Goal: Complete application form: Complete application form

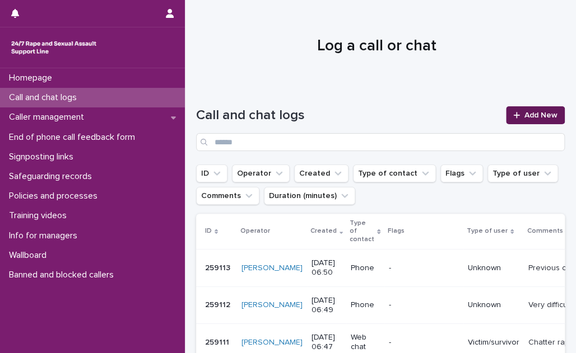
drag, startPoint x: 0, startPoint y: 0, endPoint x: 503, endPoint y: 113, distance: 515.3
click at [506, 113] on link "Add New" at bounding box center [535, 115] width 59 height 18
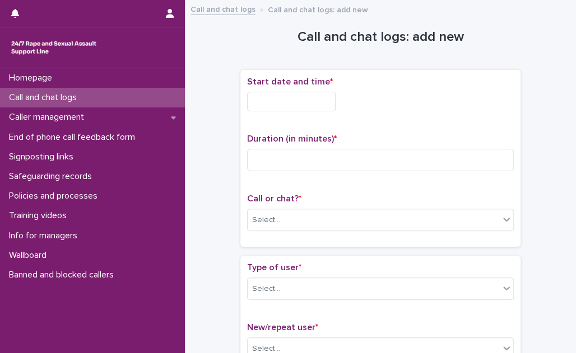
click at [269, 97] on input "text" at bounding box center [291, 102] width 88 height 20
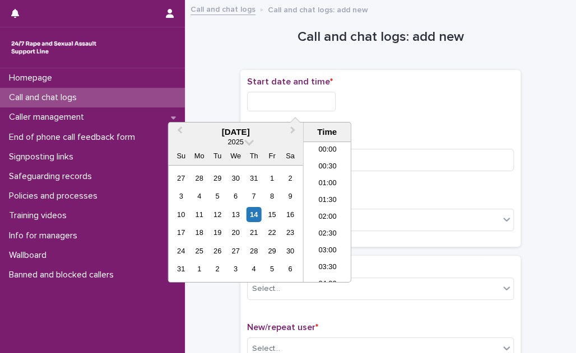
scroll to position [190, 0]
click at [330, 189] on li "07:00" at bounding box center [328, 195] width 48 height 17
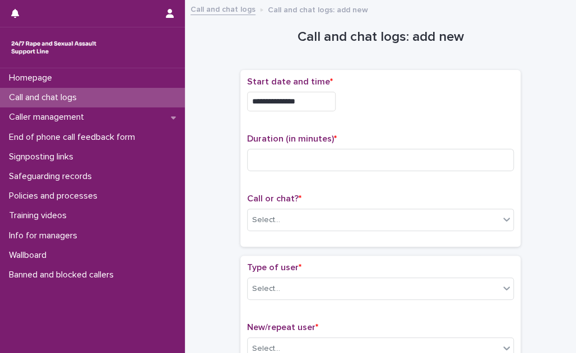
click at [316, 101] on input "**********" at bounding box center [291, 102] width 88 height 20
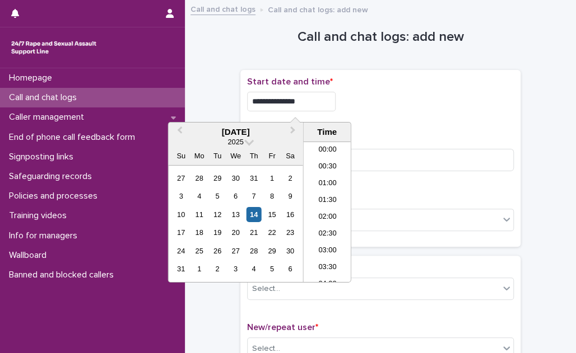
scroll to position [173, 0]
type input "**********"
drag, startPoint x: 404, startPoint y: 119, endPoint x: 382, endPoint y: 133, distance: 26.1
click at [404, 120] on div "**********" at bounding box center [380, 159] width 267 height 164
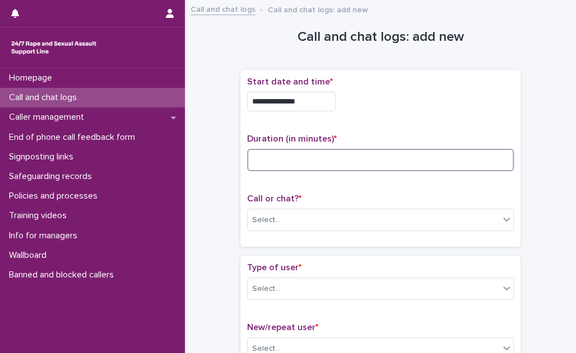
click at [325, 165] on input at bounding box center [380, 160] width 267 height 22
type input "**"
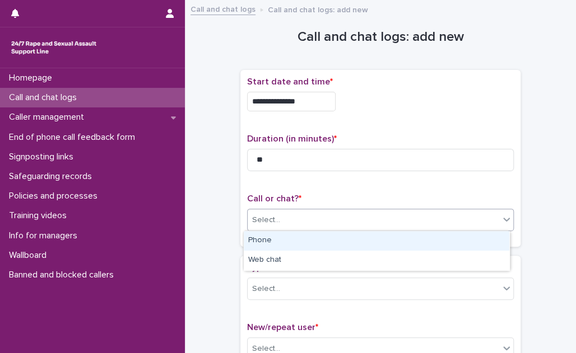
drag, startPoint x: 304, startPoint y: 220, endPoint x: 297, endPoint y: 232, distance: 14.0
click at [303, 220] on div "Select..." at bounding box center [373, 220] width 251 height 18
click at [296, 234] on div "Phone" at bounding box center [376, 241] width 265 height 20
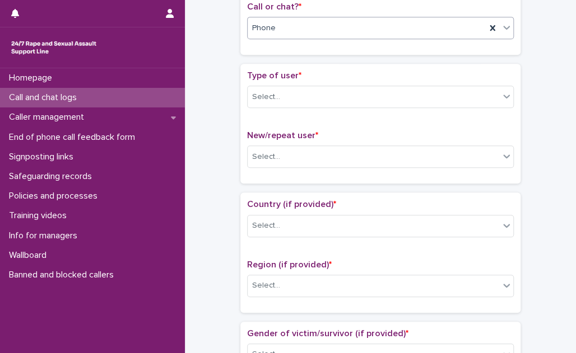
scroll to position [203, 0]
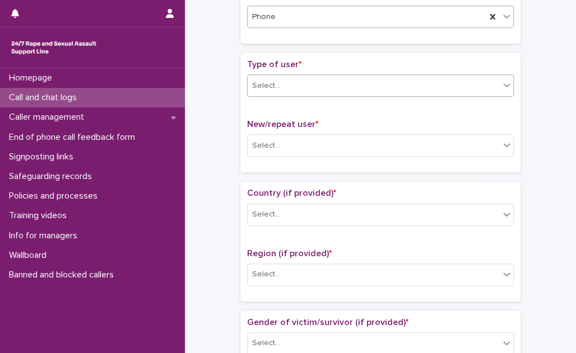
click at [308, 80] on div "Select..." at bounding box center [373, 86] width 251 height 18
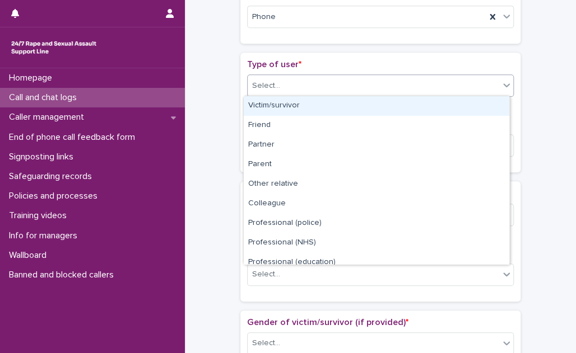
click at [302, 105] on div "Victim/survivor" at bounding box center [376, 106] width 265 height 20
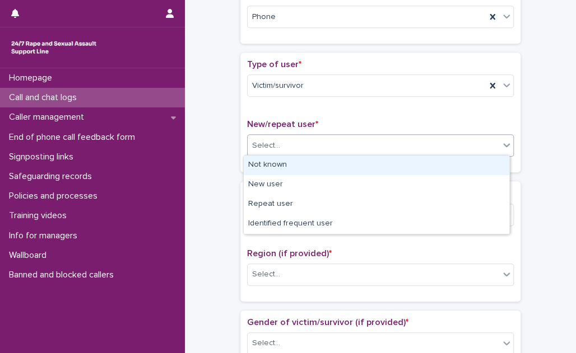
click at [302, 142] on div "Select..." at bounding box center [373, 146] width 251 height 18
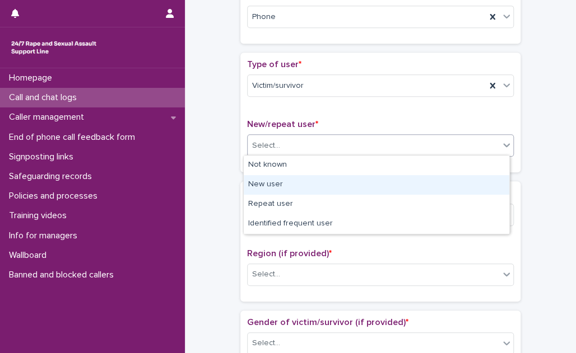
click at [295, 184] on div "New user" at bounding box center [376, 185] width 265 height 20
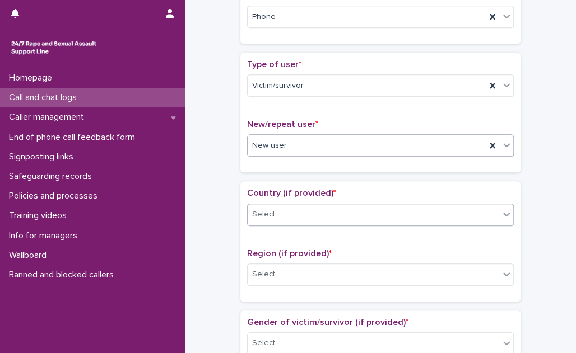
click at [287, 212] on div "Select..." at bounding box center [373, 215] width 251 height 18
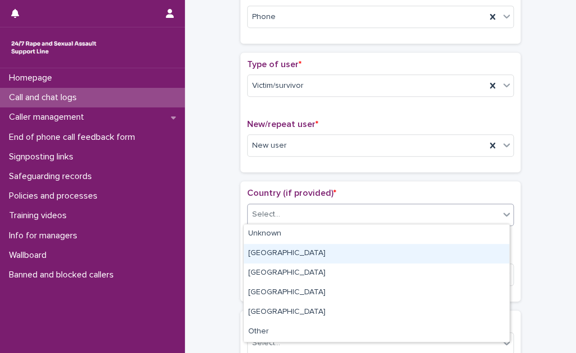
click at [288, 249] on div "[GEOGRAPHIC_DATA]" at bounding box center [376, 254] width 265 height 20
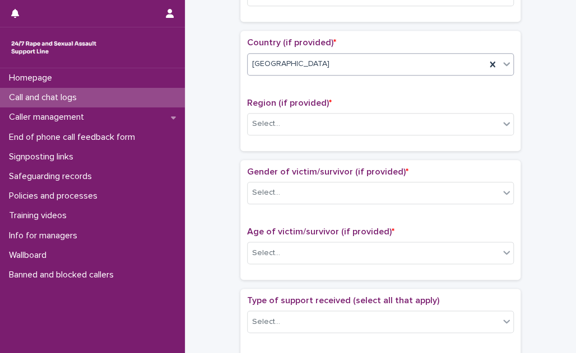
scroll to position [356, 0]
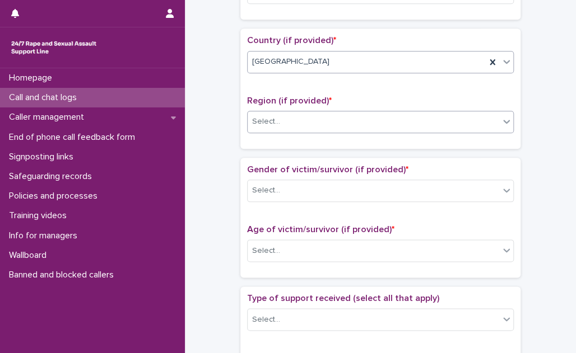
click at [309, 117] on div "Select..." at bounding box center [373, 122] width 251 height 18
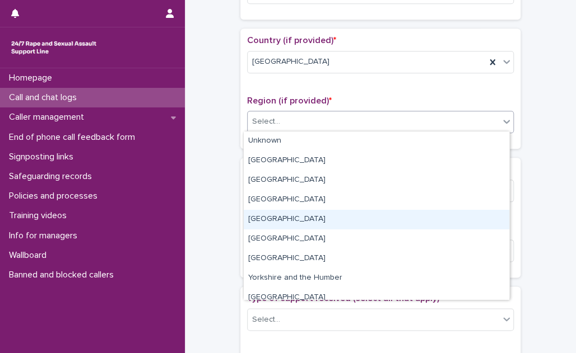
click at [303, 218] on div "[GEOGRAPHIC_DATA]" at bounding box center [376, 220] width 265 height 20
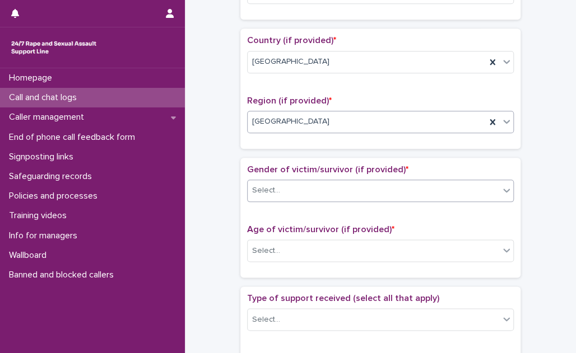
click at [306, 187] on div "Select..." at bounding box center [373, 190] width 251 height 18
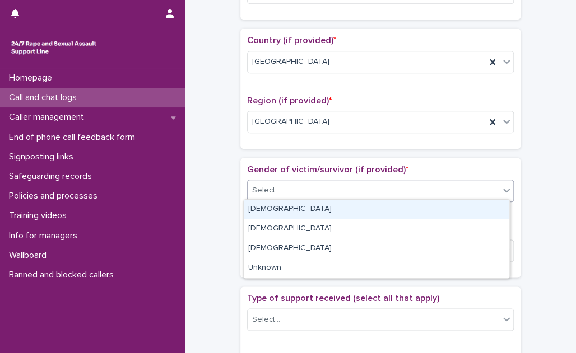
click at [301, 205] on div "[DEMOGRAPHIC_DATA]" at bounding box center [376, 210] width 265 height 20
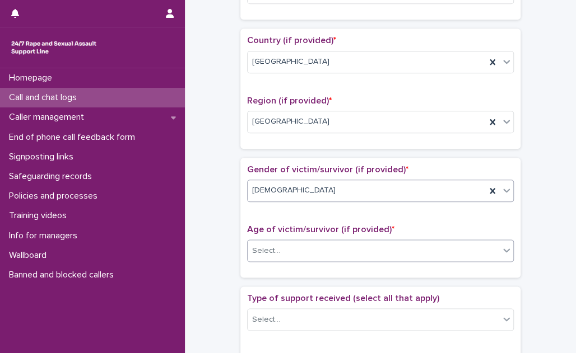
click at [298, 245] on div "Select..." at bounding box center [373, 251] width 251 height 18
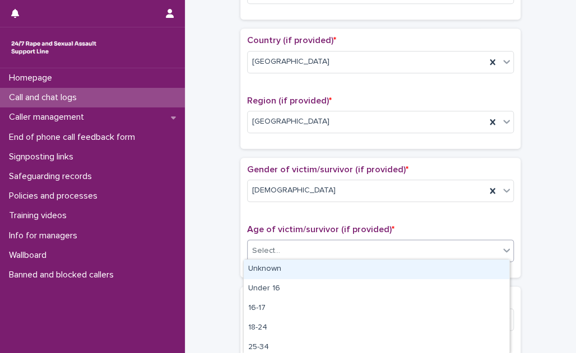
click at [298, 270] on div "Unknown" at bounding box center [376, 270] width 265 height 20
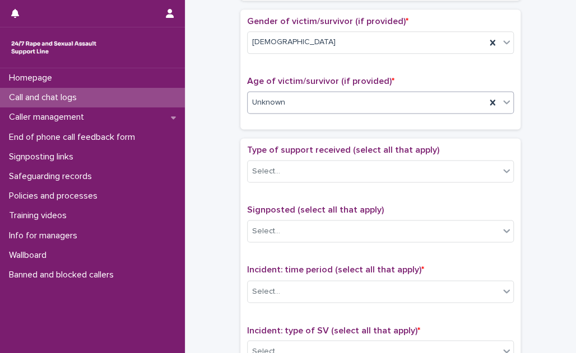
scroll to position [509, 0]
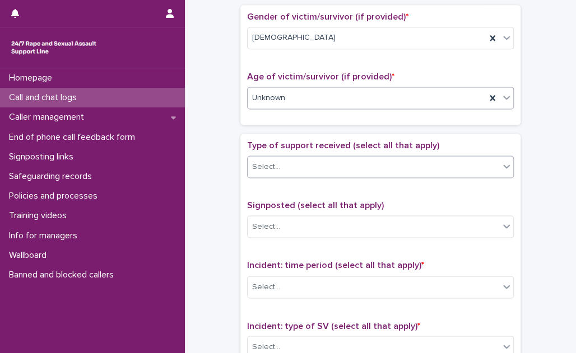
click at [328, 161] on div "Select..." at bounding box center [373, 167] width 251 height 18
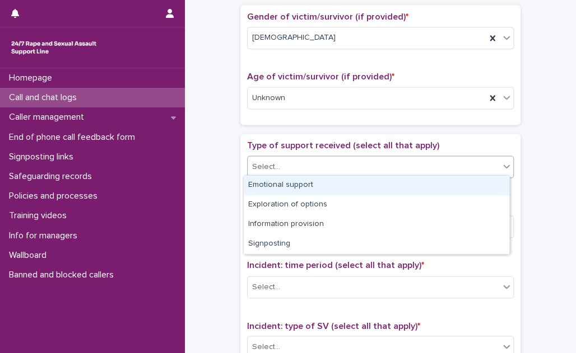
click at [315, 184] on div "Emotional support" at bounding box center [376, 186] width 265 height 20
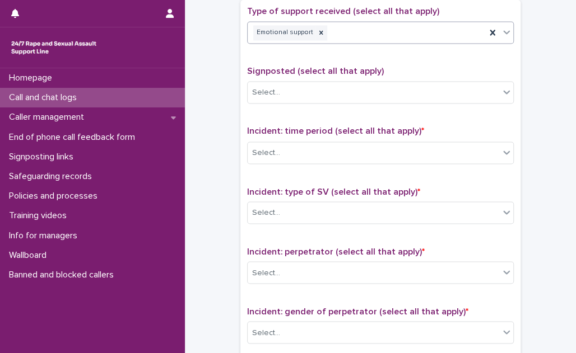
scroll to position [661, 0]
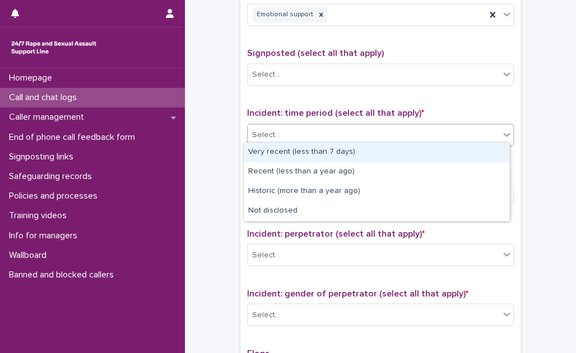
click at [320, 130] on div "Select..." at bounding box center [373, 134] width 251 height 18
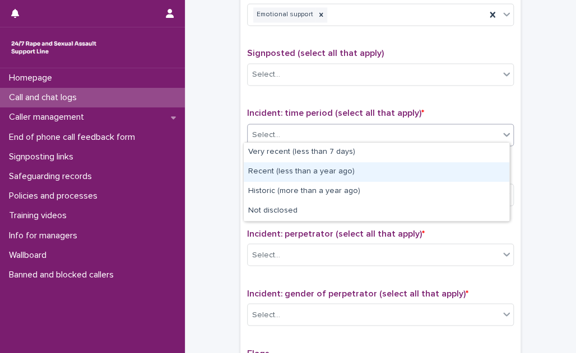
click at [321, 173] on div "Recent (less than a year ago)" at bounding box center [376, 172] width 265 height 20
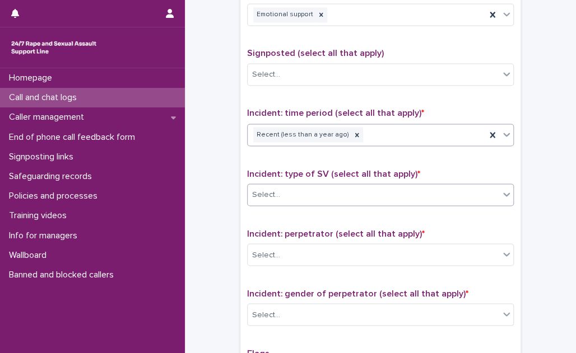
click at [319, 191] on div "Select..." at bounding box center [373, 194] width 251 height 18
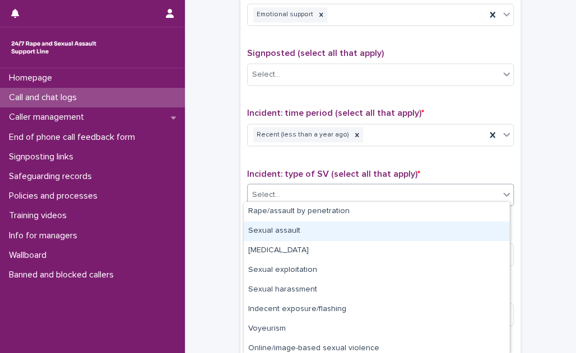
click at [310, 232] on div "Sexual assault" at bounding box center [376, 232] width 265 height 20
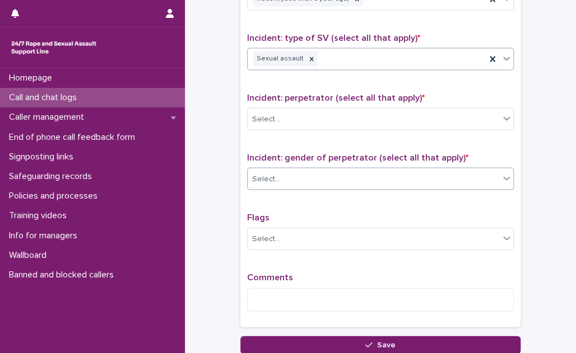
scroll to position [814, 0]
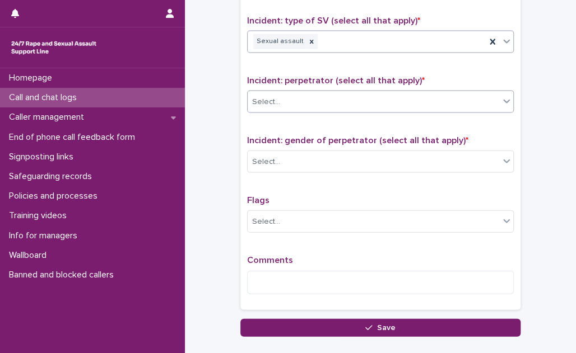
click at [316, 97] on div "Select..." at bounding box center [373, 102] width 251 height 18
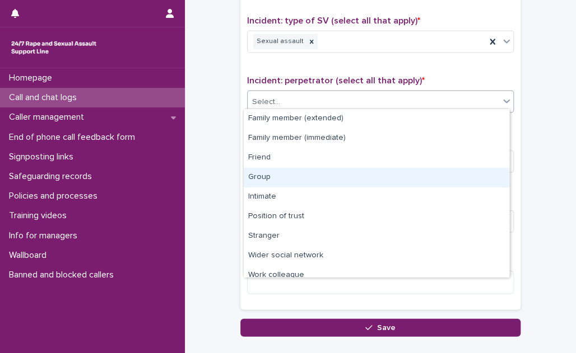
scroll to position [47, 0]
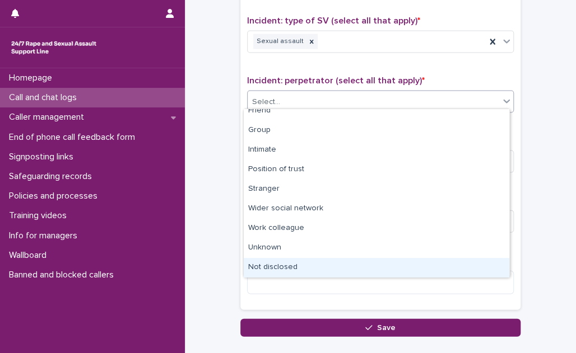
click at [315, 263] on div "Not disclosed" at bounding box center [376, 268] width 265 height 20
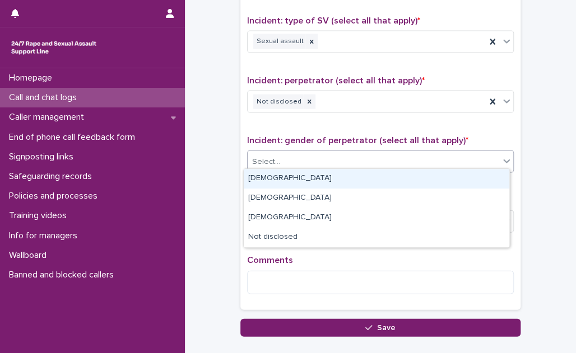
click at [321, 155] on div "Select..." at bounding box center [373, 162] width 251 height 18
click at [314, 182] on div "[DEMOGRAPHIC_DATA]" at bounding box center [376, 179] width 265 height 20
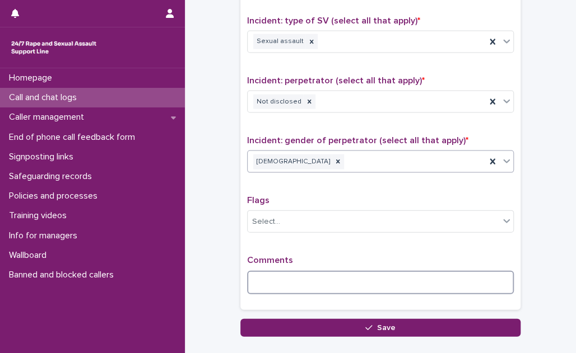
click at [265, 271] on textarea at bounding box center [380, 283] width 267 height 24
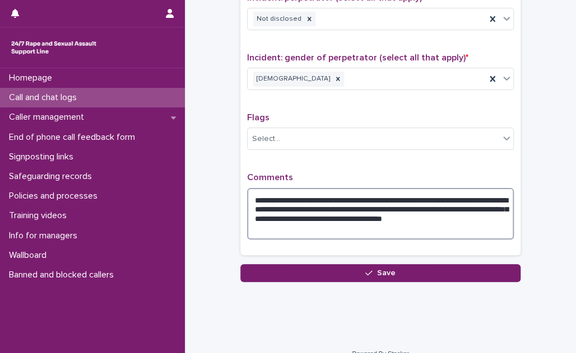
scroll to position [909, 0]
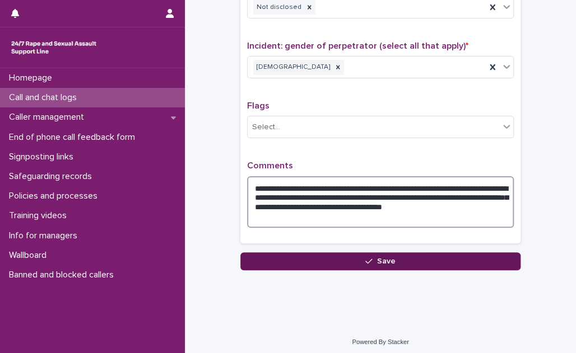
type textarea "**********"
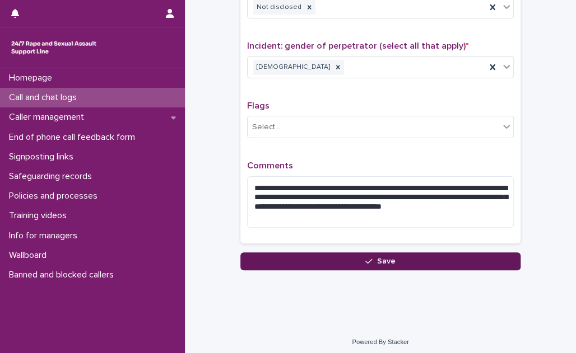
click at [365, 258] on icon "button" at bounding box center [368, 262] width 7 height 8
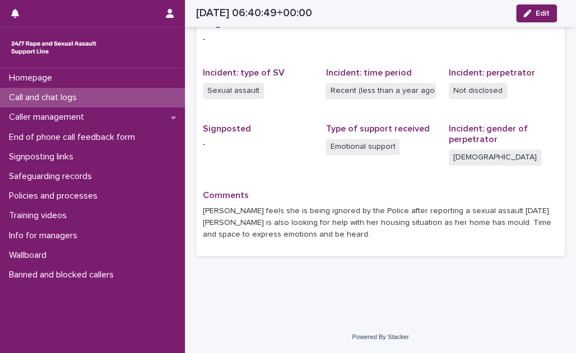
scroll to position [242, 0]
click at [94, 99] on div "Call and chat logs" at bounding box center [92, 98] width 185 height 20
